Goal: Transaction & Acquisition: Purchase product/service

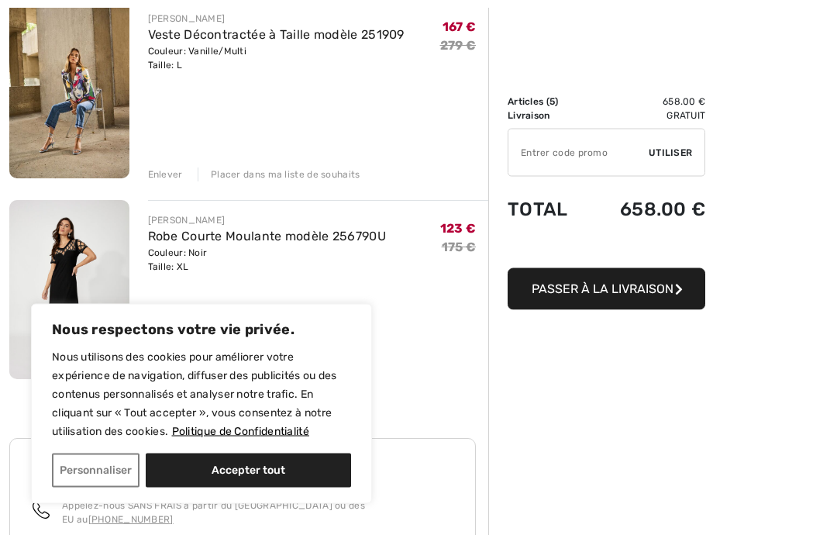
scroll to position [809, 0]
click at [205, 40] on link "Veste Décontractée à Taille modèle 251909" at bounding box center [276, 33] width 256 height 15
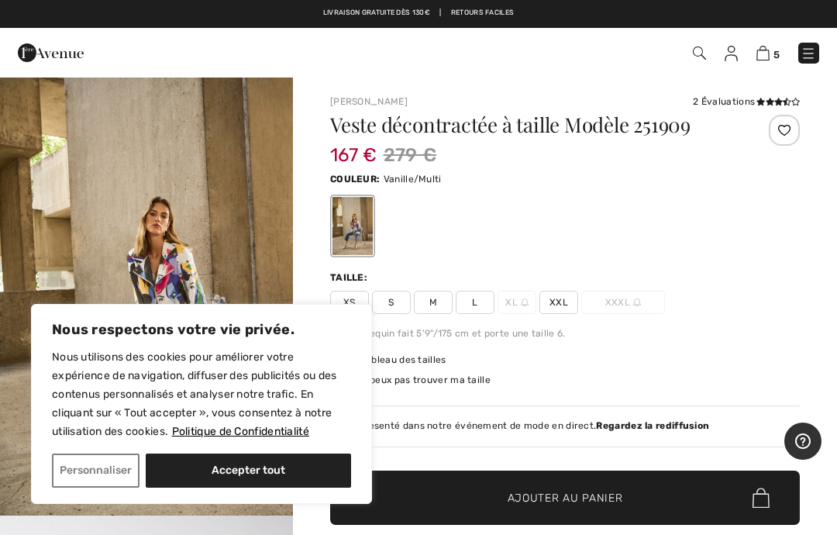
click at [98, 474] on button "Personnaliser" at bounding box center [96, 470] width 88 height 34
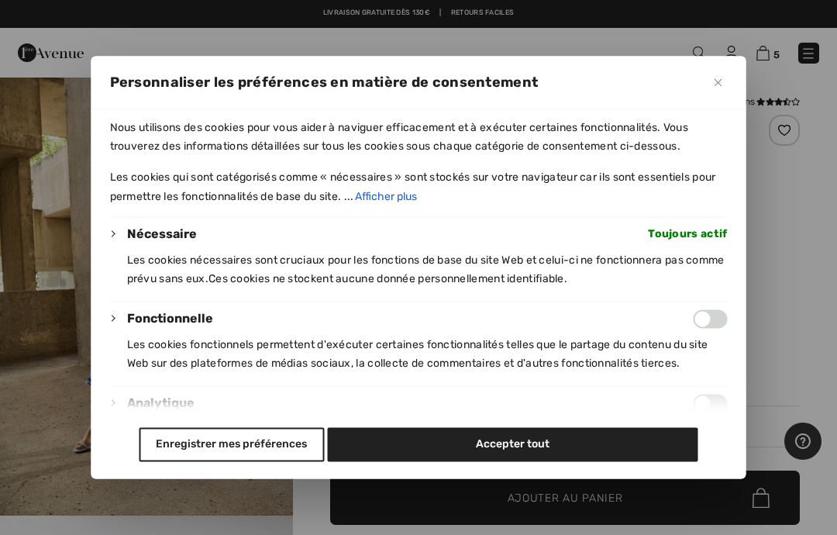
click at [214, 462] on button "Enregistrer mes préférences" at bounding box center [231, 445] width 185 height 34
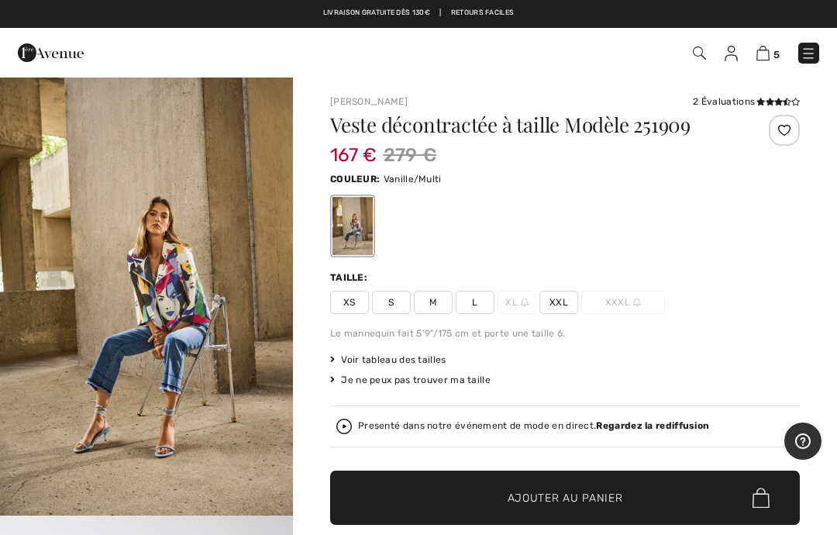
click at [156, 310] on img "1 / 5" at bounding box center [146, 295] width 293 height 439
click at [135, 318] on img "1 / 5" at bounding box center [146, 295] width 293 height 439
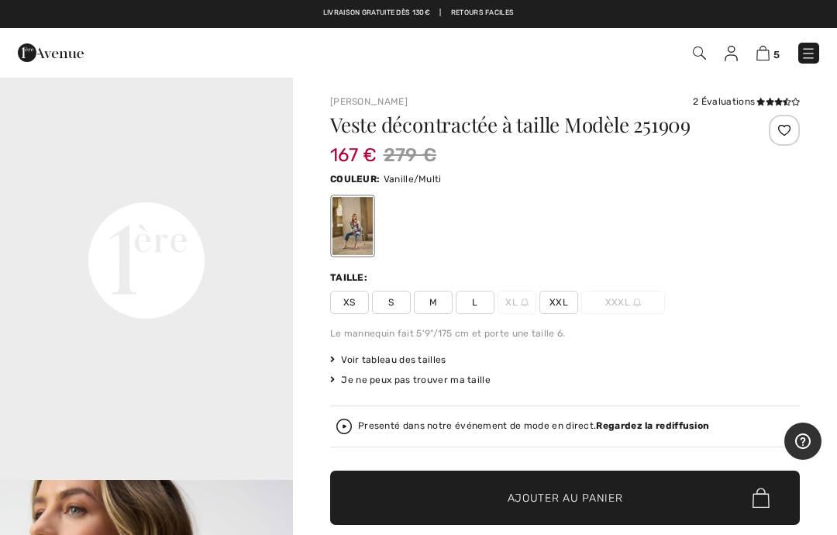
scroll to position [28, 0]
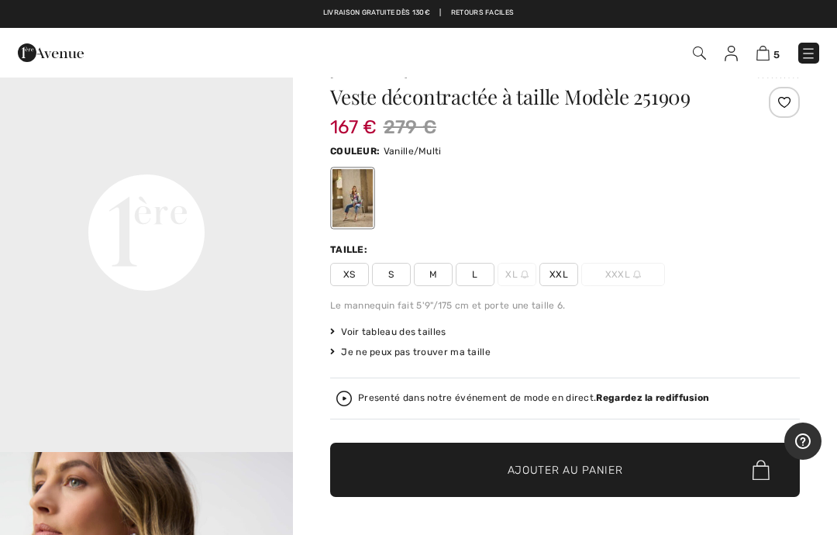
click at [769, 53] on img at bounding box center [762, 53] width 13 height 15
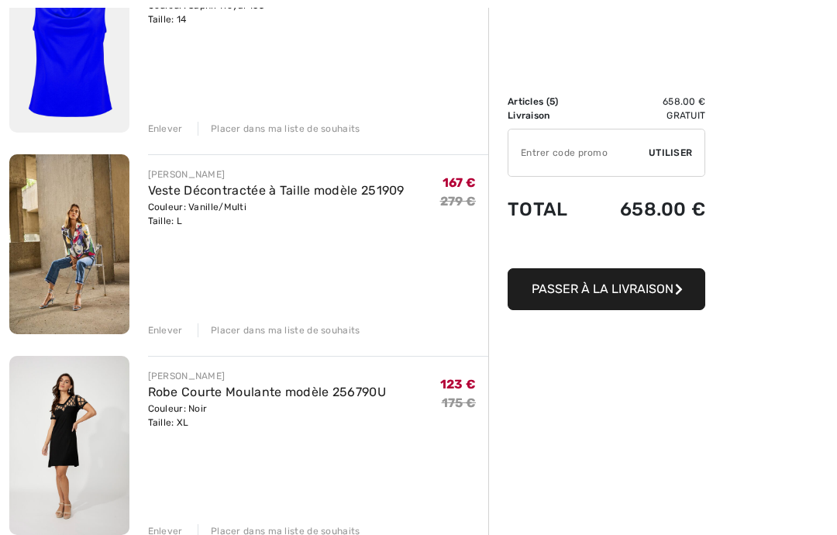
scroll to position [688, 0]
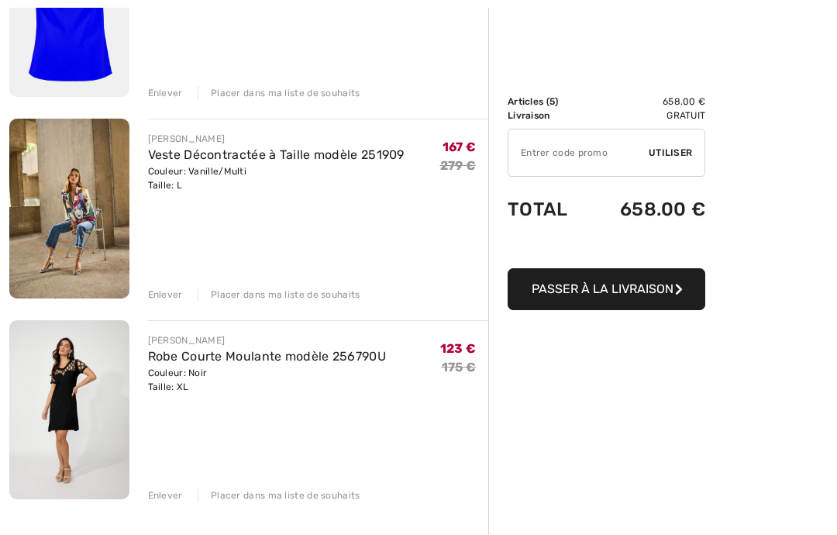
click at [334, 363] on link "Robe Courte Moulante modèle 256790U" at bounding box center [267, 356] width 239 height 15
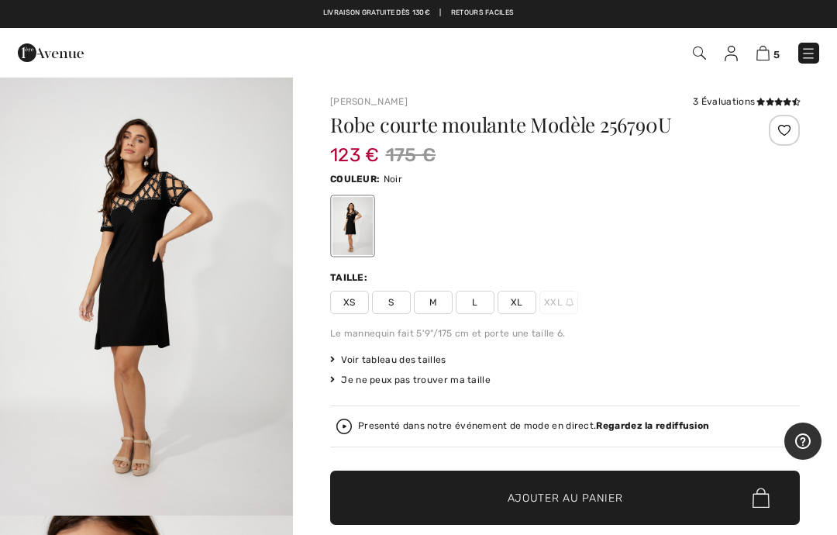
click at [112, 270] on img "1 / 4" at bounding box center [146, 295] width 293 height 439
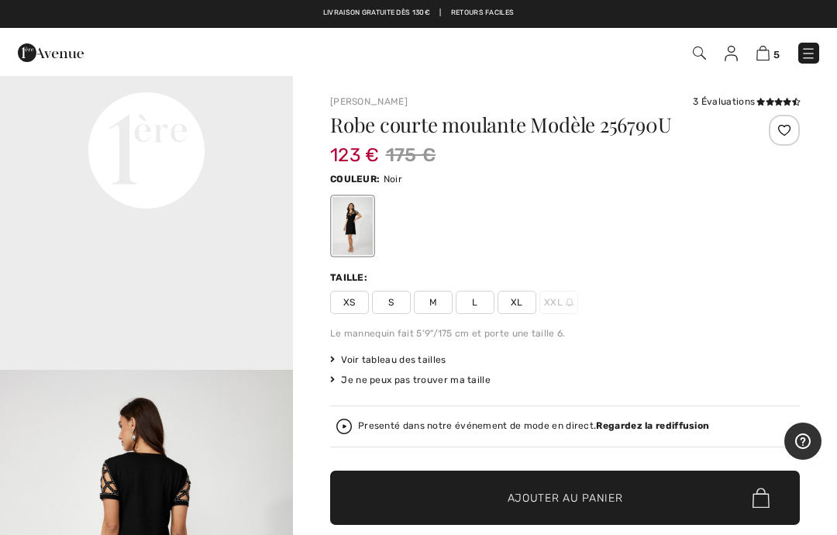
scroll to position [1019, 0]
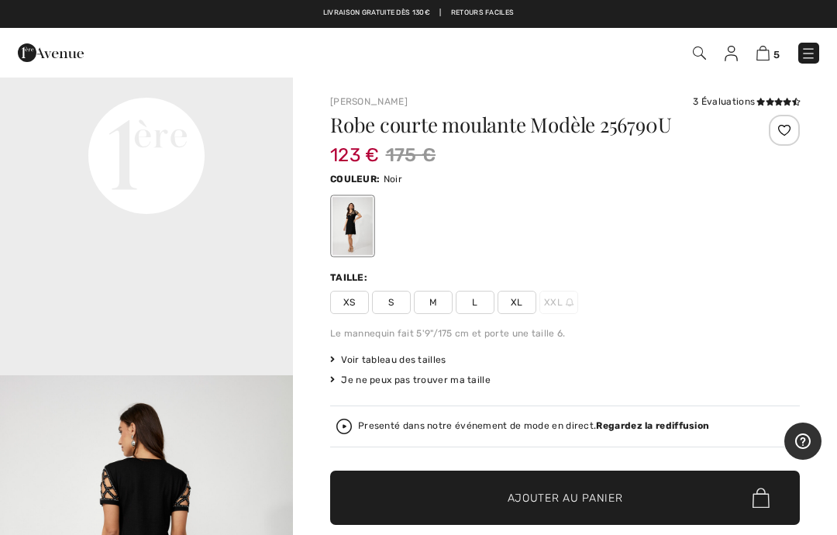
click at [154, 82] on video "Your browser does not support the video tag." at bounding box center [146, 9] width 293 height 146
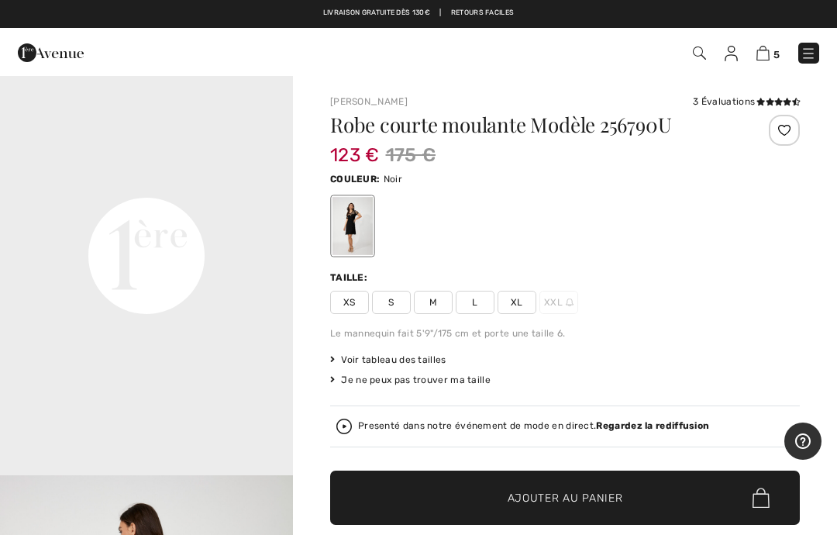
scroll to position [920, 0]
click at [127, 181] on video "Your browser does not support the video tag." at bounding box center [146, 108] width 293 height 146
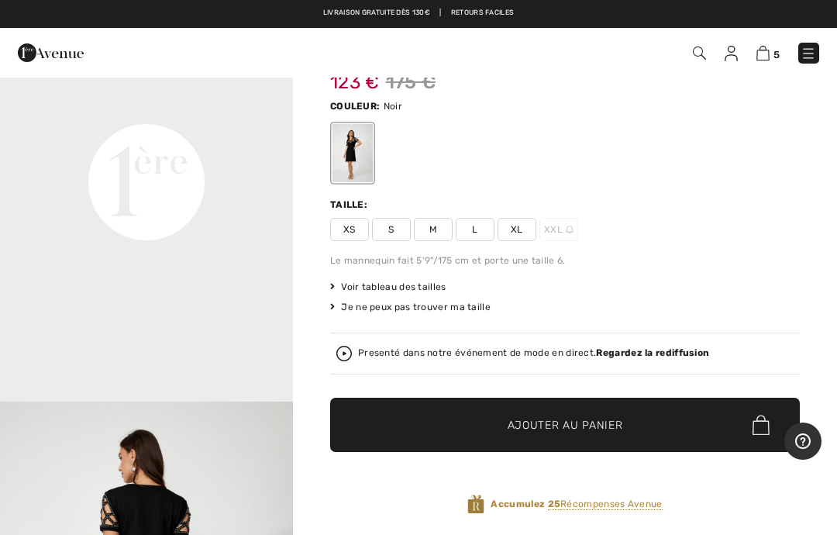
scroll to position [0, 0]
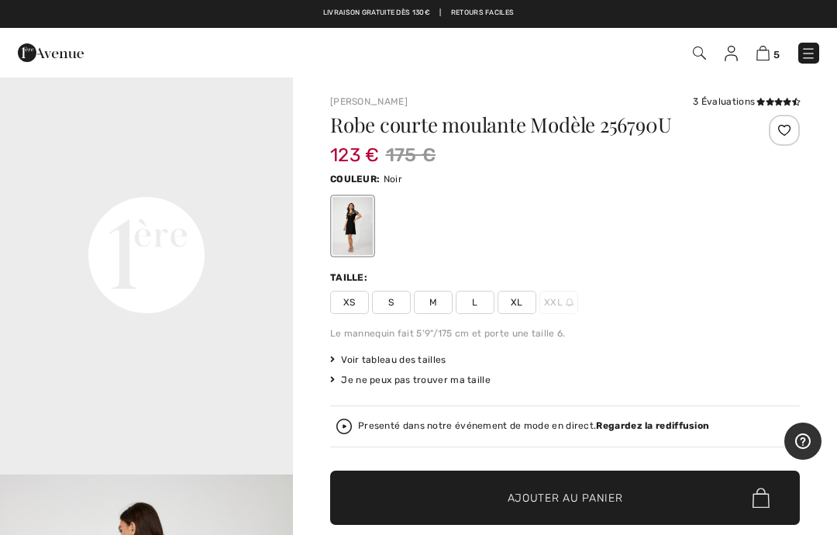
click at [766, 53] on img at bounding box center [762, 53] width 13 height 15
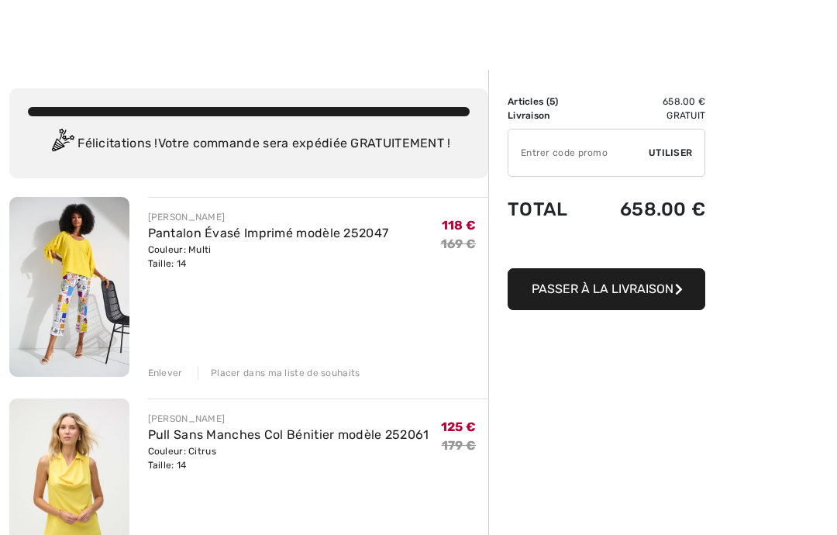
scroll to position [7, 0]
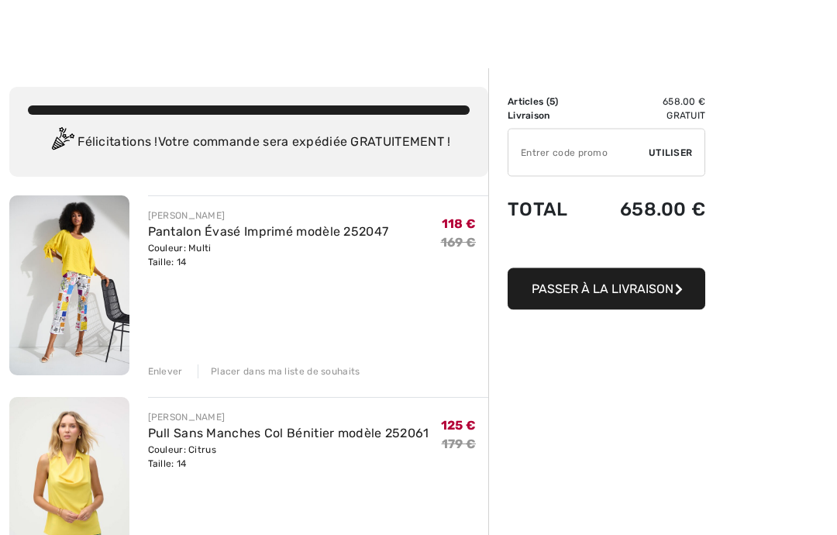
click at [64, 297] on img at bounding box center [69, 286] width 120 height 180
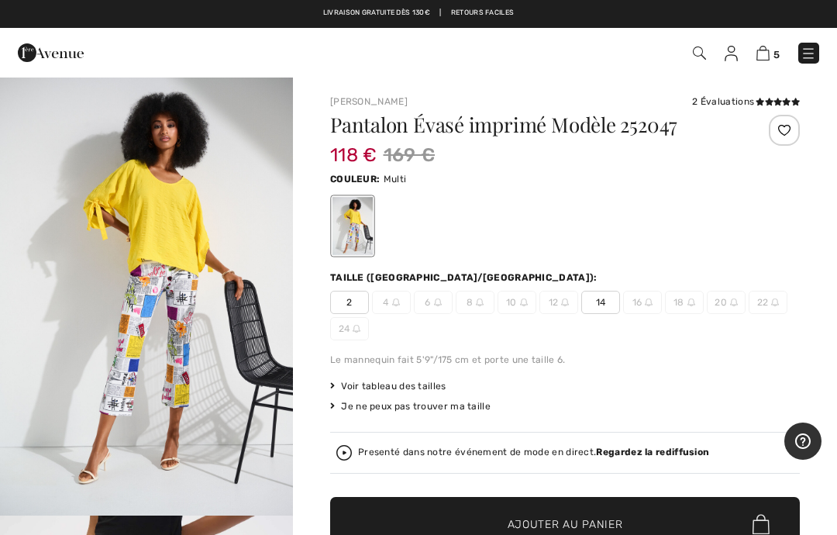
click at [134, 333] on img "1 / 5" at bounding box center [146, 295] width 293 height 439
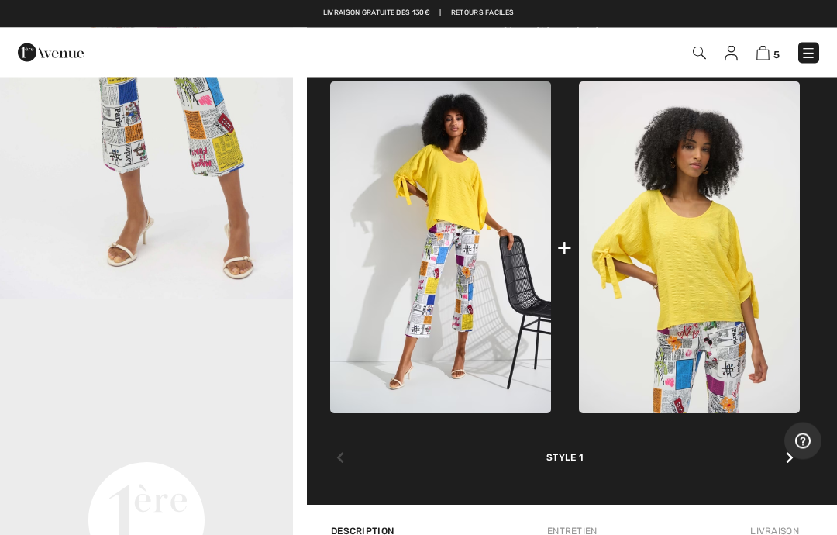
scroll to position [679, 0]
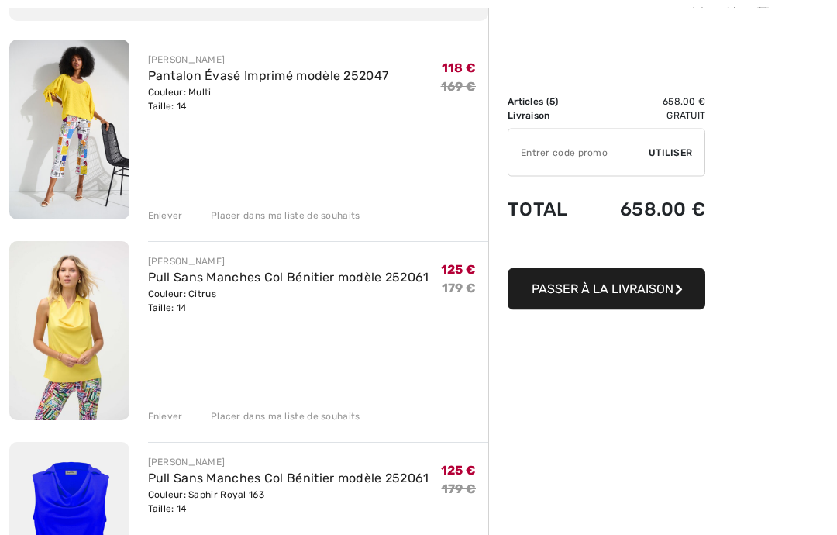
scroll to position [190, 0]
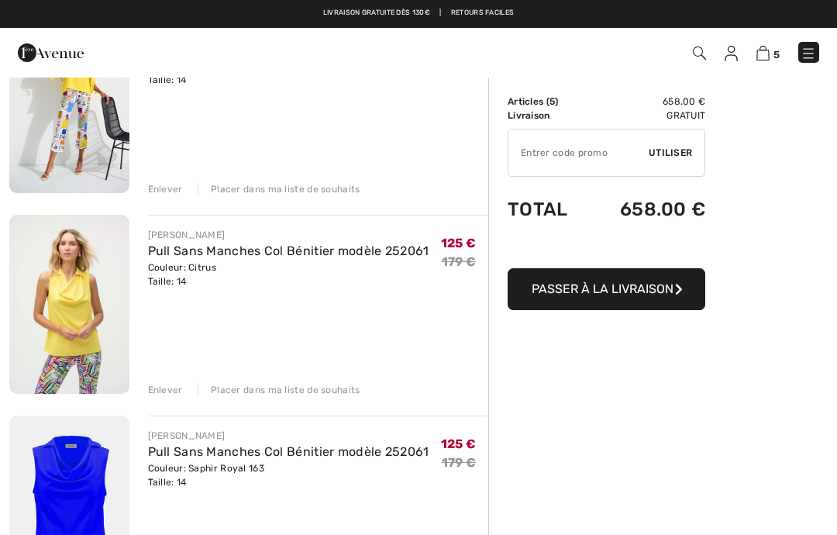
click at [67, 301] on img at bounding box center [69, 304] width 120 height 179
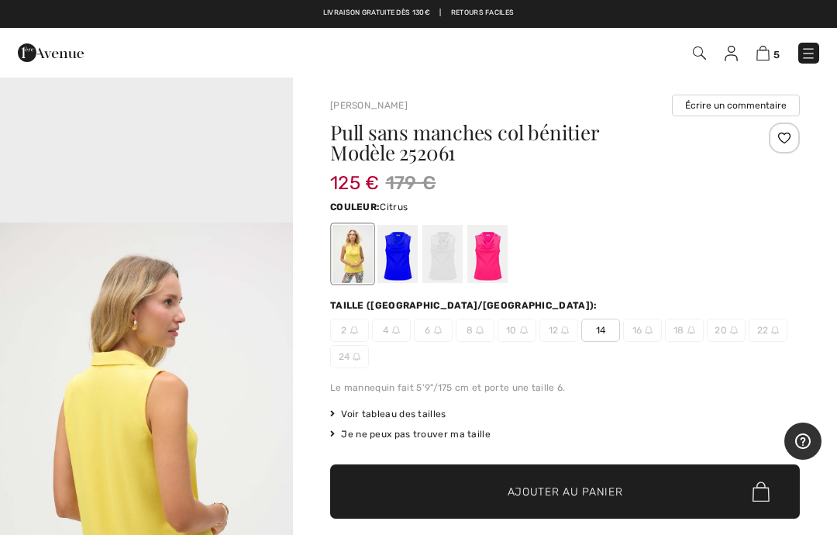
click at [762, 59] on img at bounding box center [762, 53] width 13 height 15
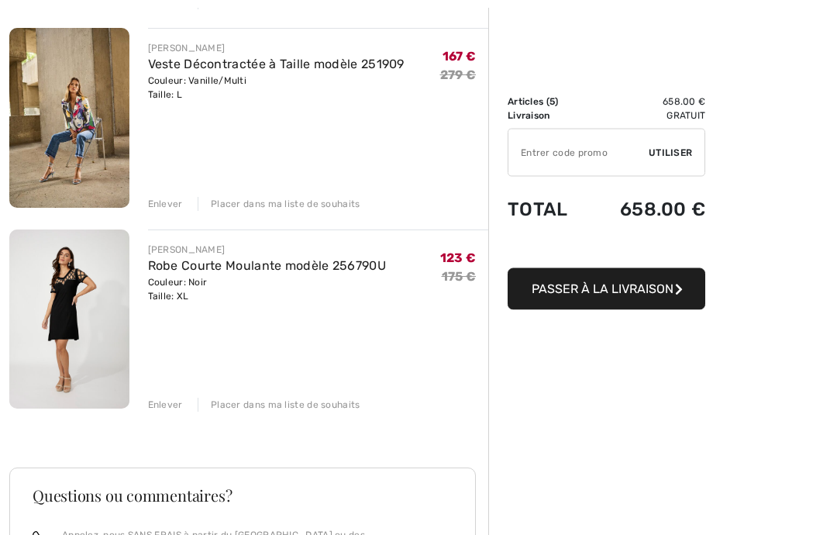
scroll to position [780, 0]
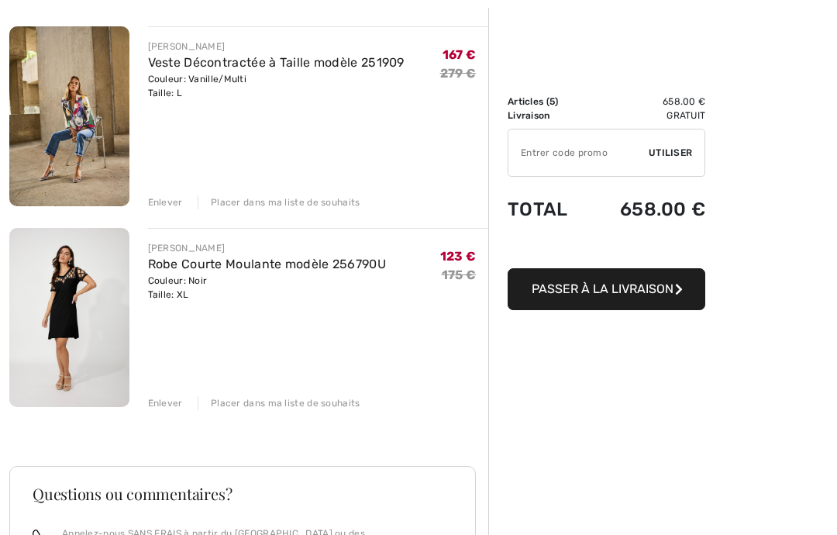
click at [312, 269] on link "Robe Courte Moulante modèle 256790U" at bounding box center [267, 263] width 239 height 15
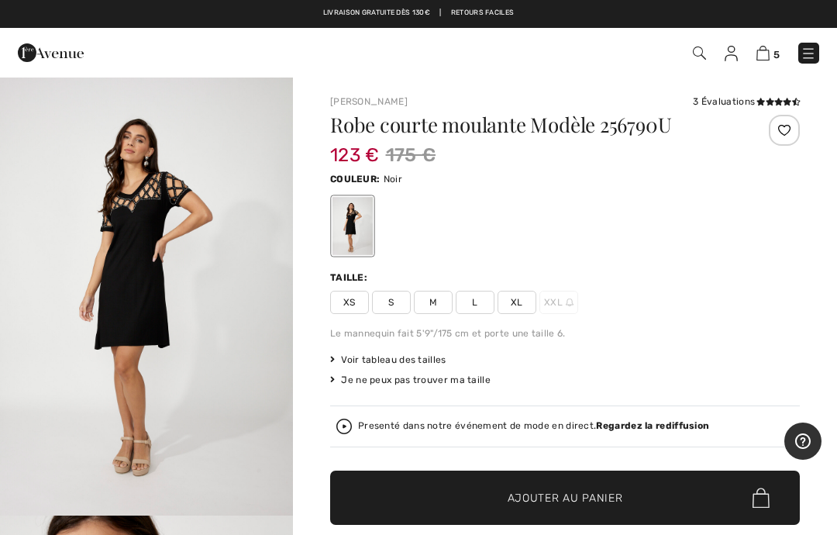
click at [811, 58] on img at bounding box center [807, 53] width 15 height 15
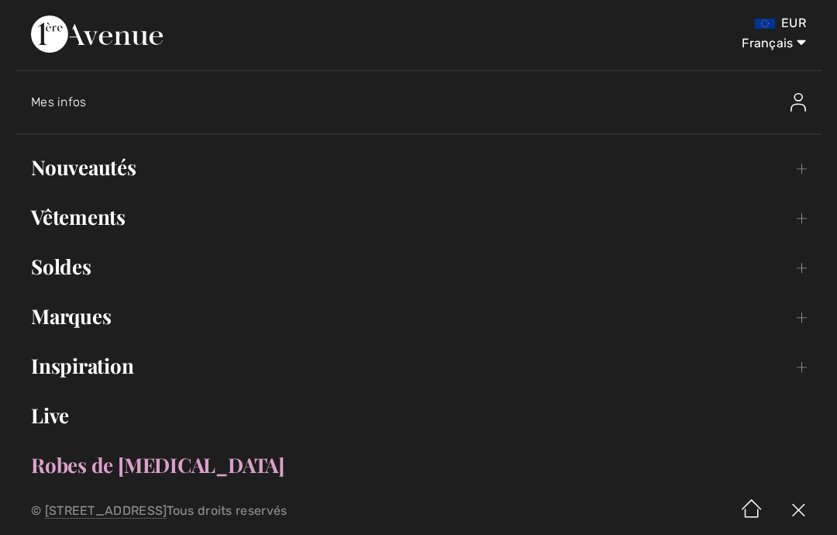
click at [69, 277] on link "Soldes Toggle submenu" at bounding box center [418, 266] width 806 height 34
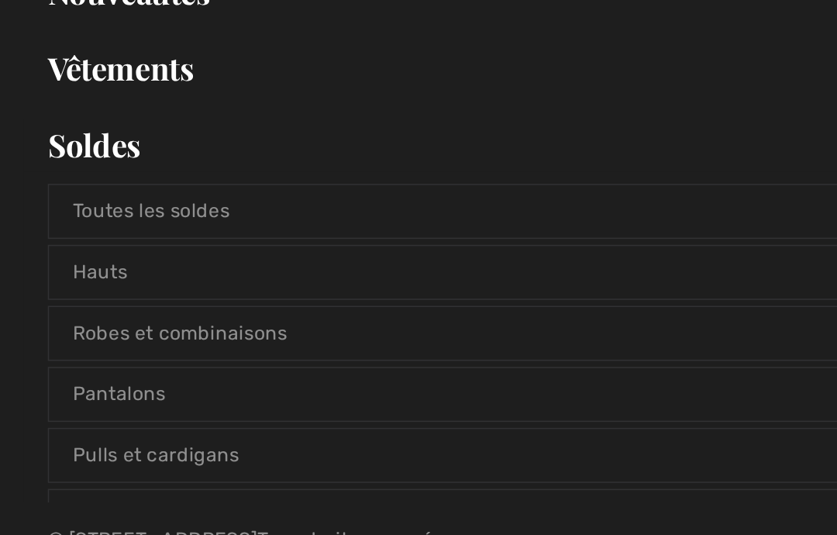
scroll to position [10, 0]
click at [303, 321] on link "Hauts" at bounding box center [418, 338] width 773 height 34
click at [356, 321] on link "Hauts" at bounding box center [418, 338] width 773 height 34
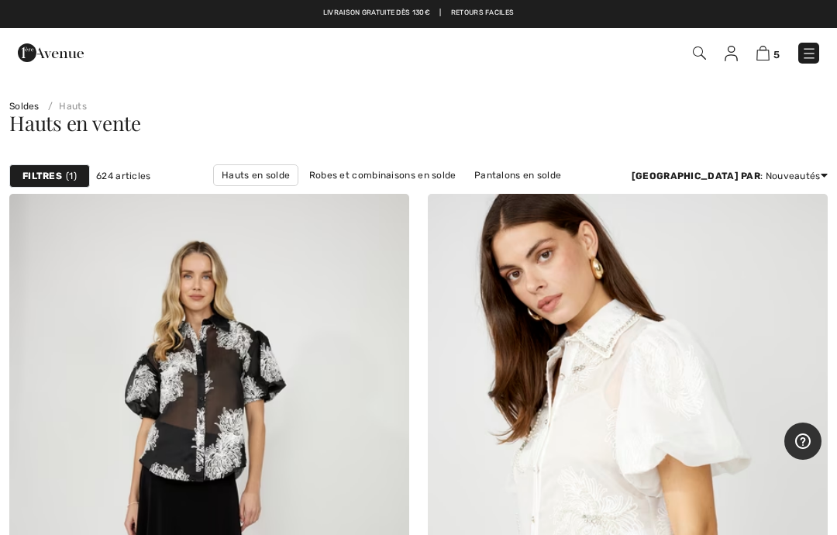
click at [58, 182] on strong "Filtres" at bounding box center [42, 176] width 40 height 14
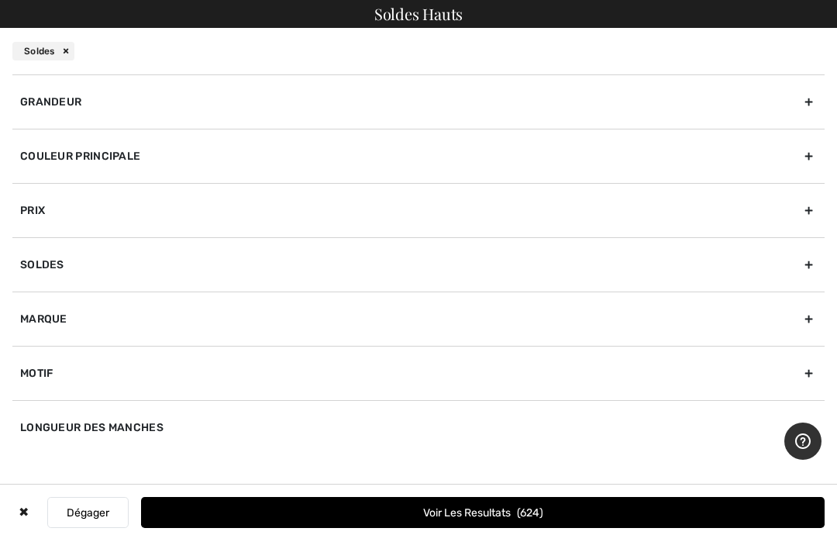
click at [803, 308] on div "Marque" at bounding box center [418, 318] width 812 height 54
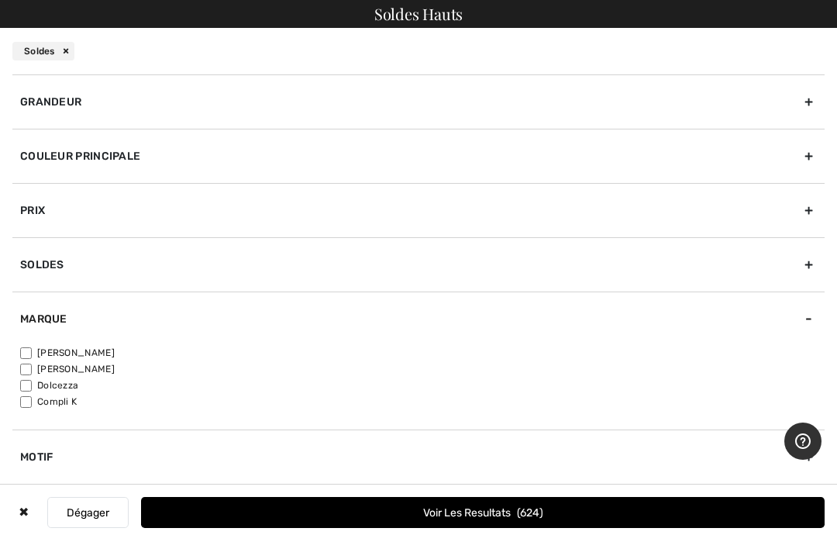
click at [27, 364] on input"] "[PERSON_NAME]" at bounding box center [26, 369] width 12 height 12
checkbox input"] "true"
click at [555, 518] on button "Voir les resultats 138" at bounding box center [482, 512] width 683 height 31
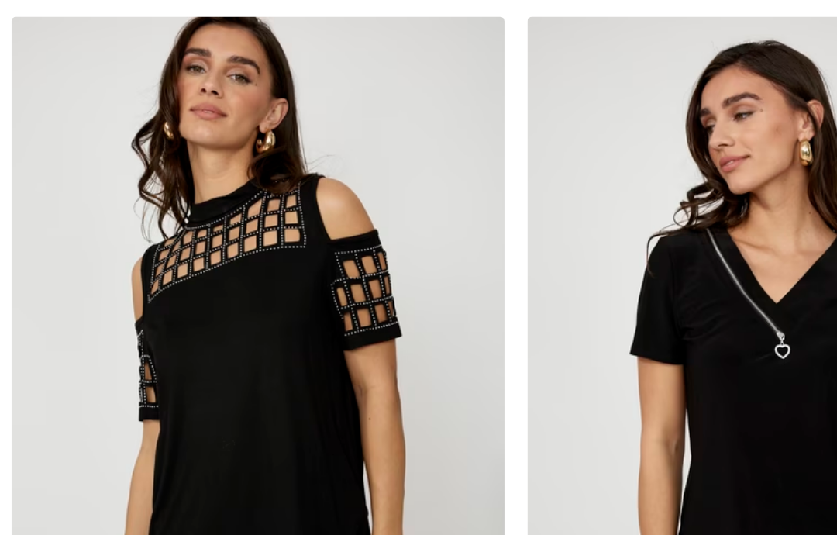
scroll to position [832, 0]
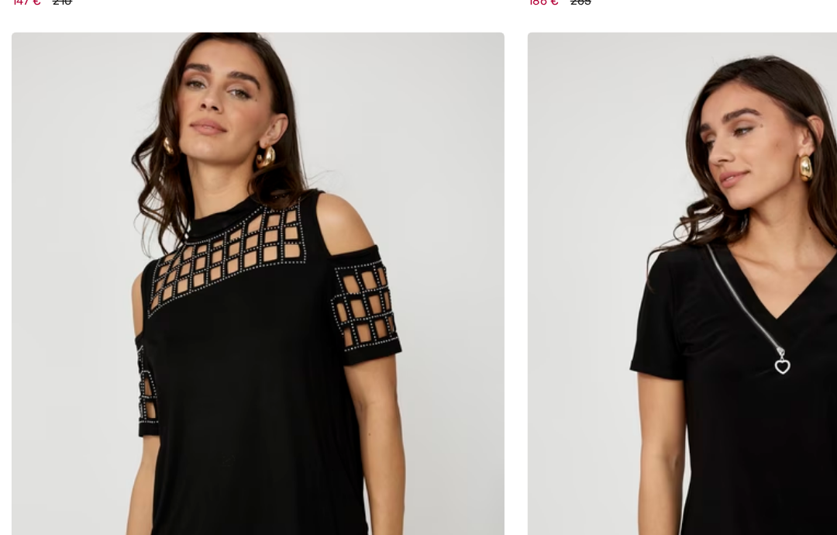
click at [177, 259] on img at bounding box center [209, 338] width 400 height 600
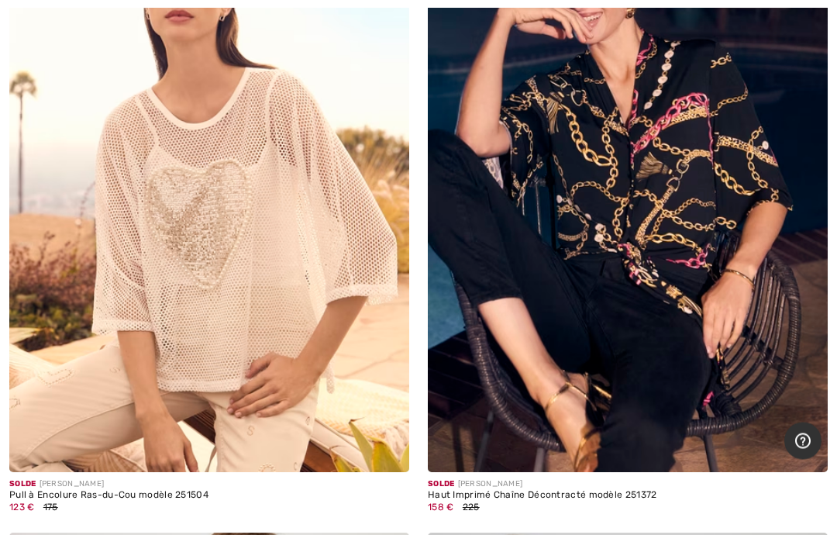
scroll to position [1659, 0]
click at [180, 281] on img at bounding box center [209, 172] width 400 height 600
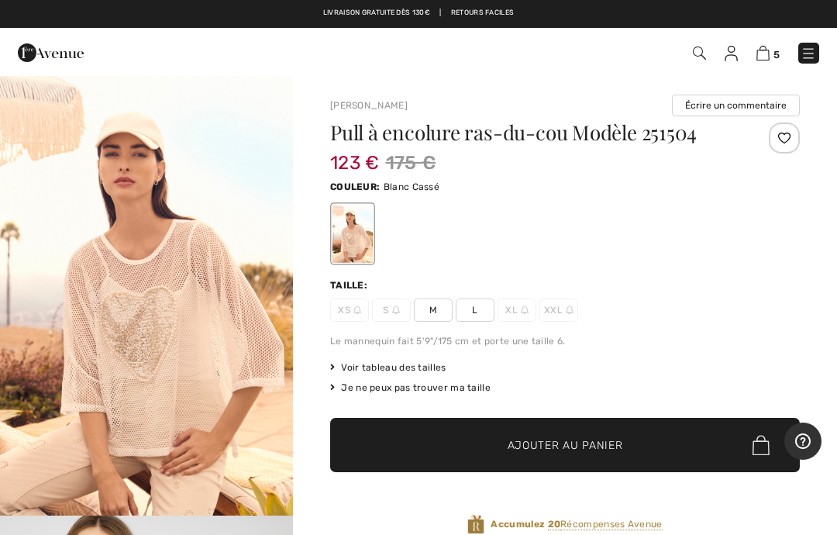
click at [57, 345] on img "1 / 6" at bounding box center [146, 295] width 293 height 439
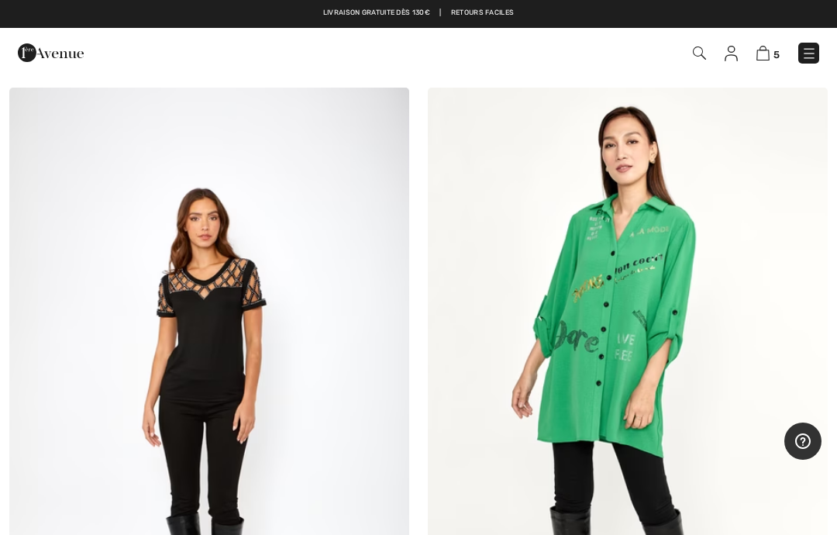
scroll to position [3423, 0]
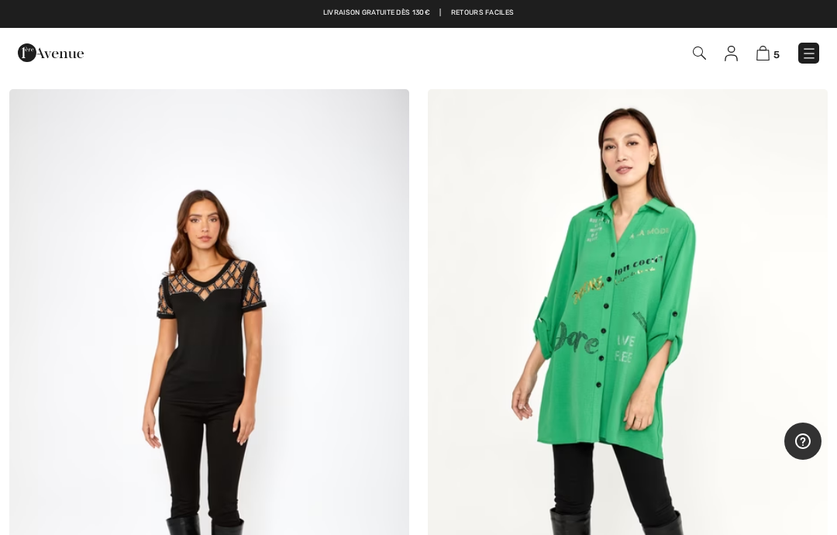
click at [595, 312] on img at bounding box center [628, 389] width 400 height 600
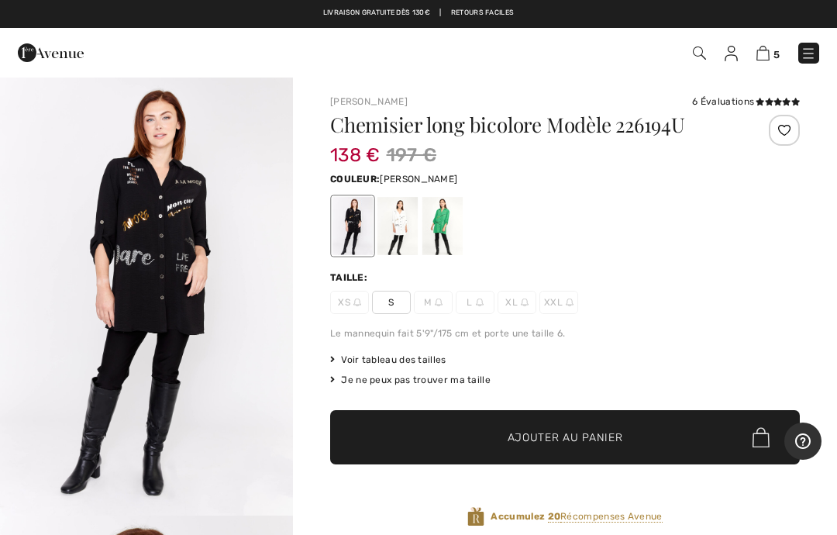
click at [430, 232] on div at bounding box center [442, 226] width 40 height 58
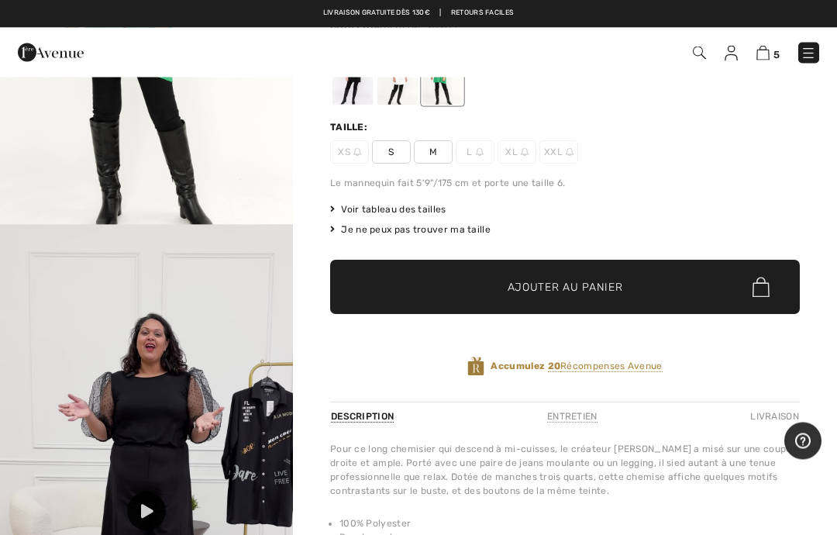
scroll to position [210, 0]
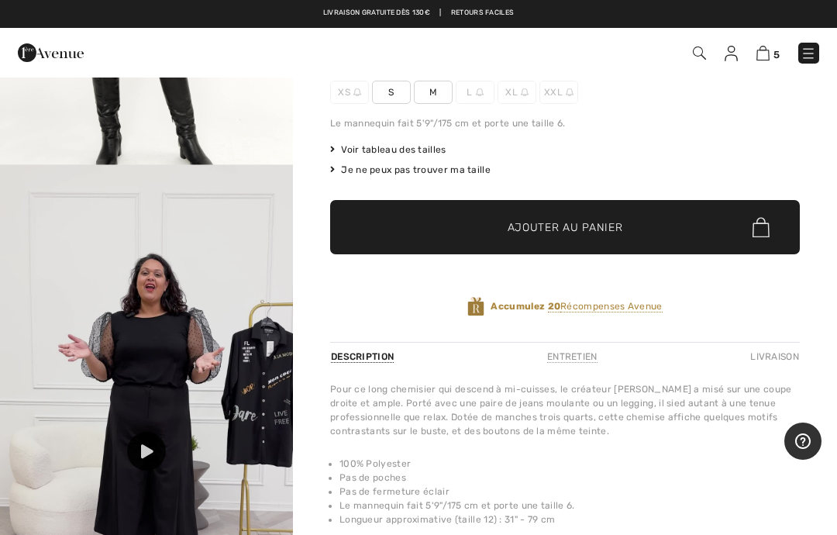
click at [146, 442] on div at bounding box center [146, 450] width 39 height 39
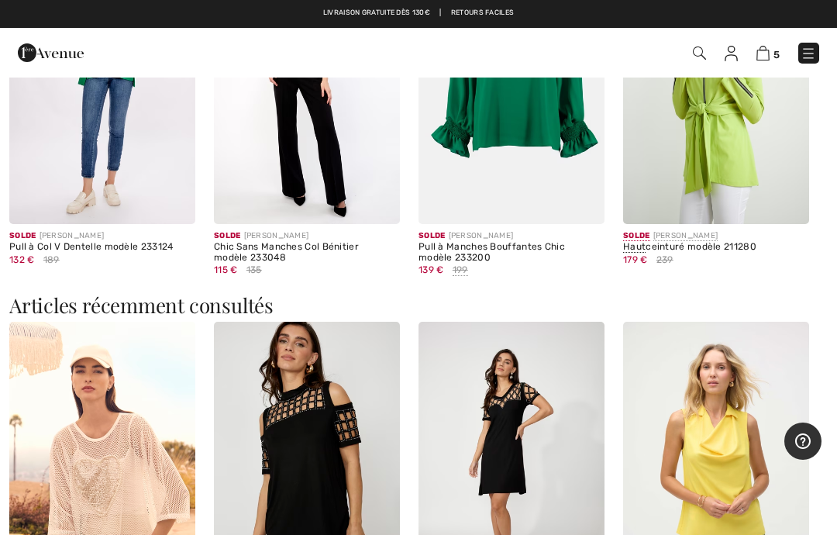
scroll to position [1357, 0]
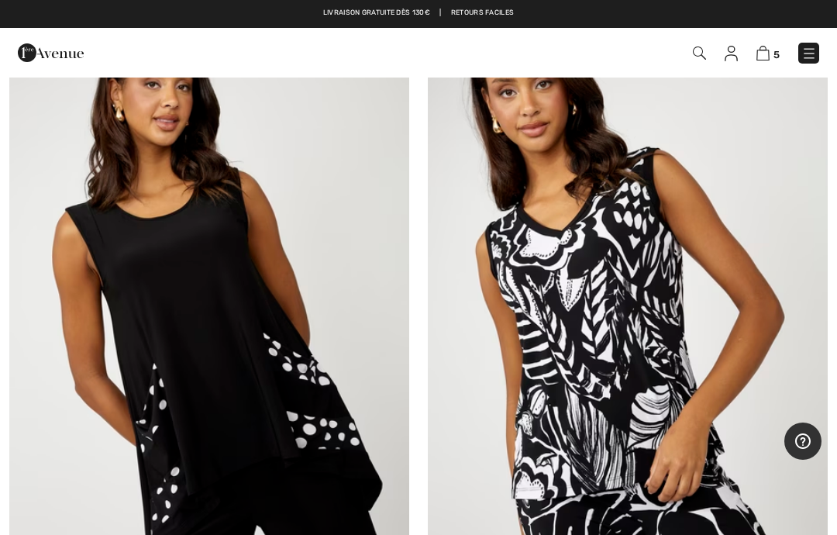
scroll to position [9102, 0]
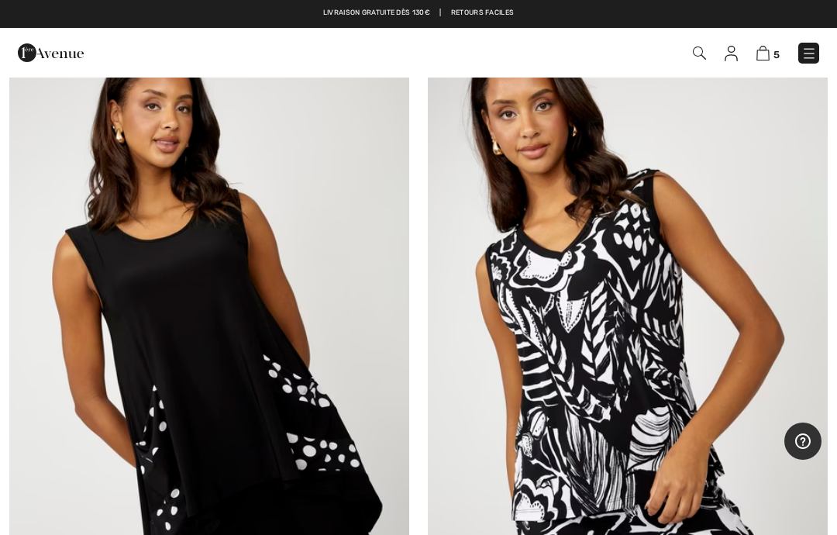
click at [211, 397] on img at bounding box center [209, 337] width 400 height 600
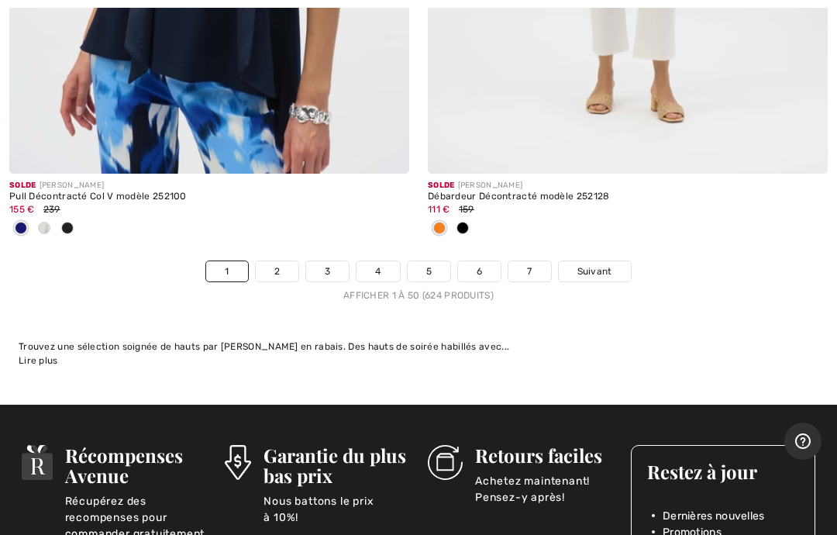
scroll to position [17354, 0]
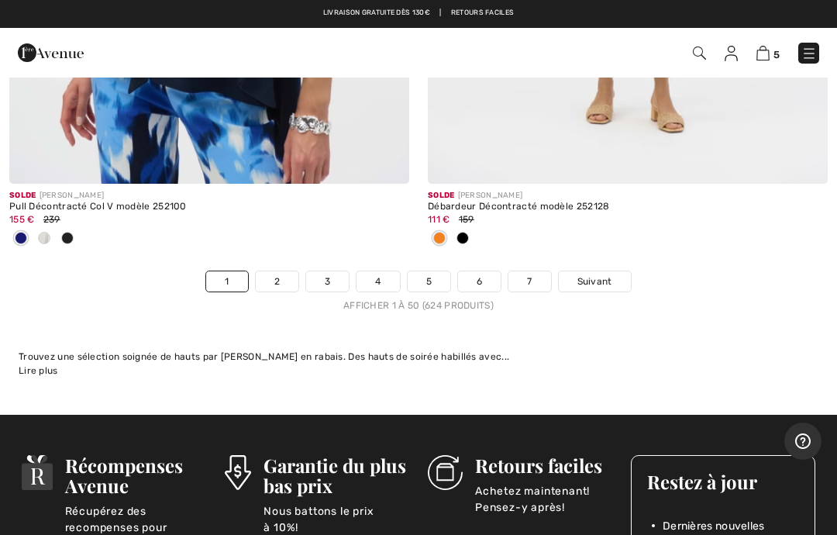
click at [581, 276] on link "Suivant" at bounding box center [595, 281] width 72 height 20
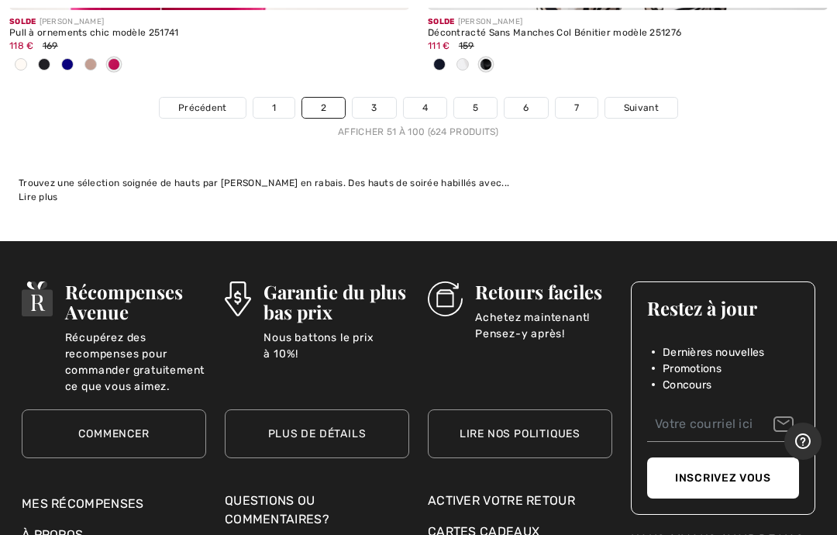
scroll to position [17545, 0]
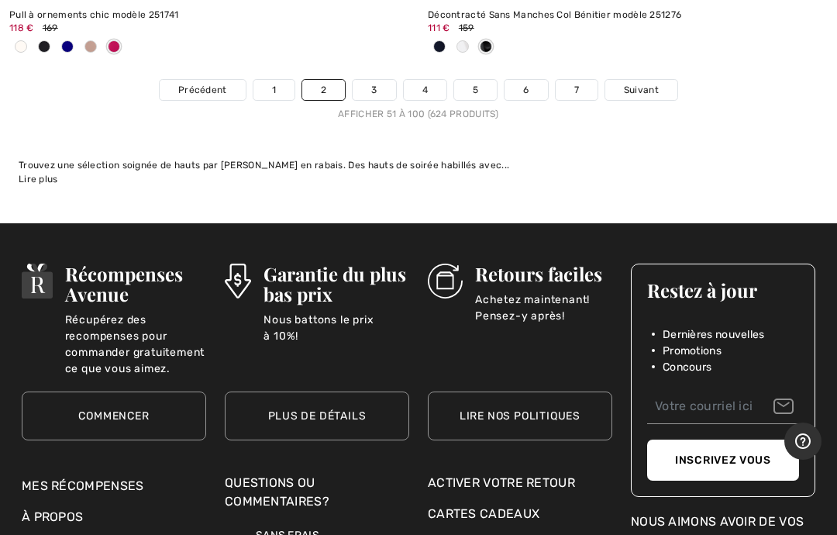
click at [644, 83] on span "Suivant" at bounding box center [641, 90] width 35 height 14
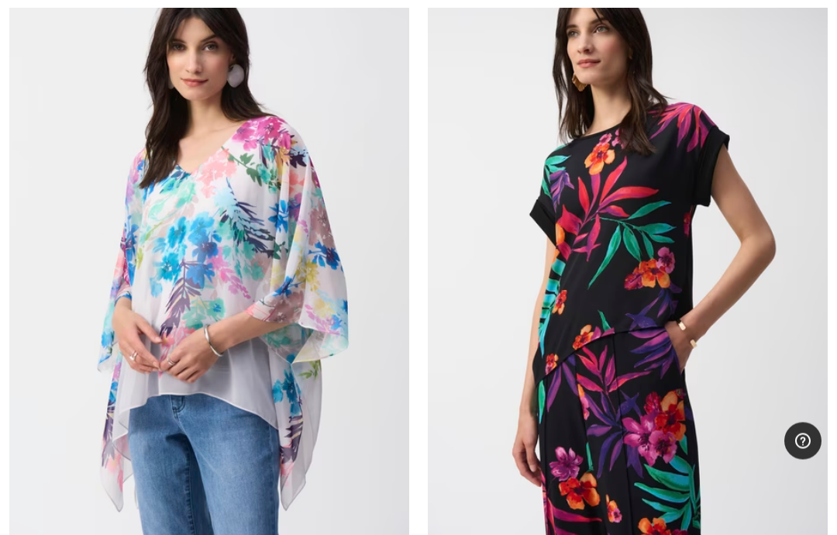
scroll to position [5823, 0]
click at [177, 297] on img at bounding box center [209, 242] width 400 height 600
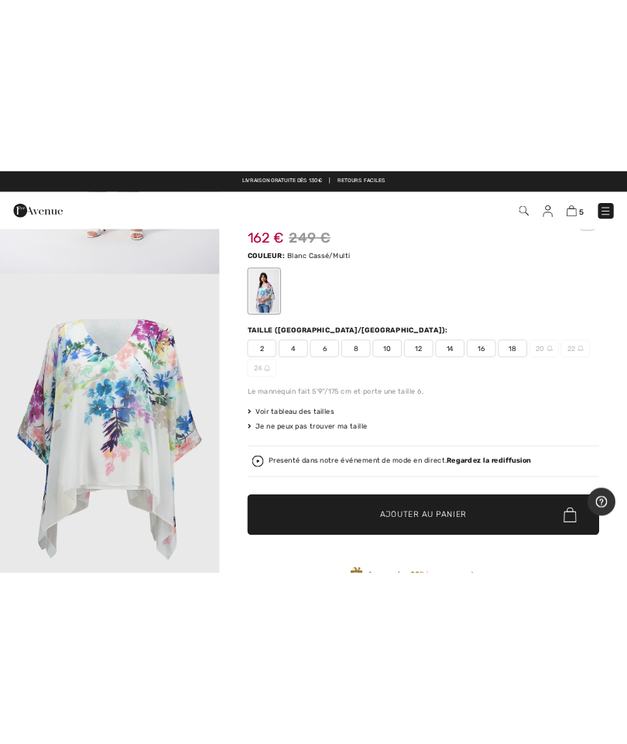
scroll to position [595, 0]
